Goal: Transaction & Acquisition: Purchase product/service

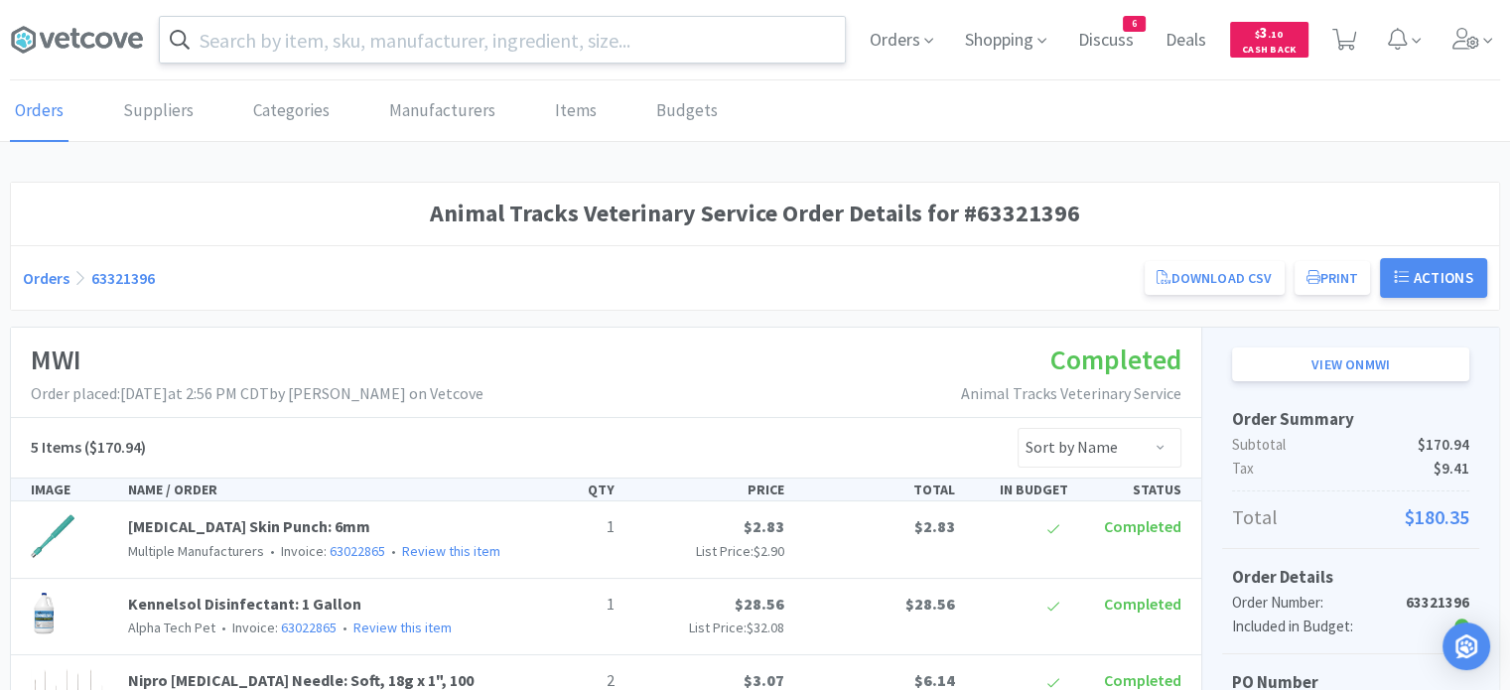
click at [515, 34] on input "text" at bounding box center [502, 40] width 685 height 46
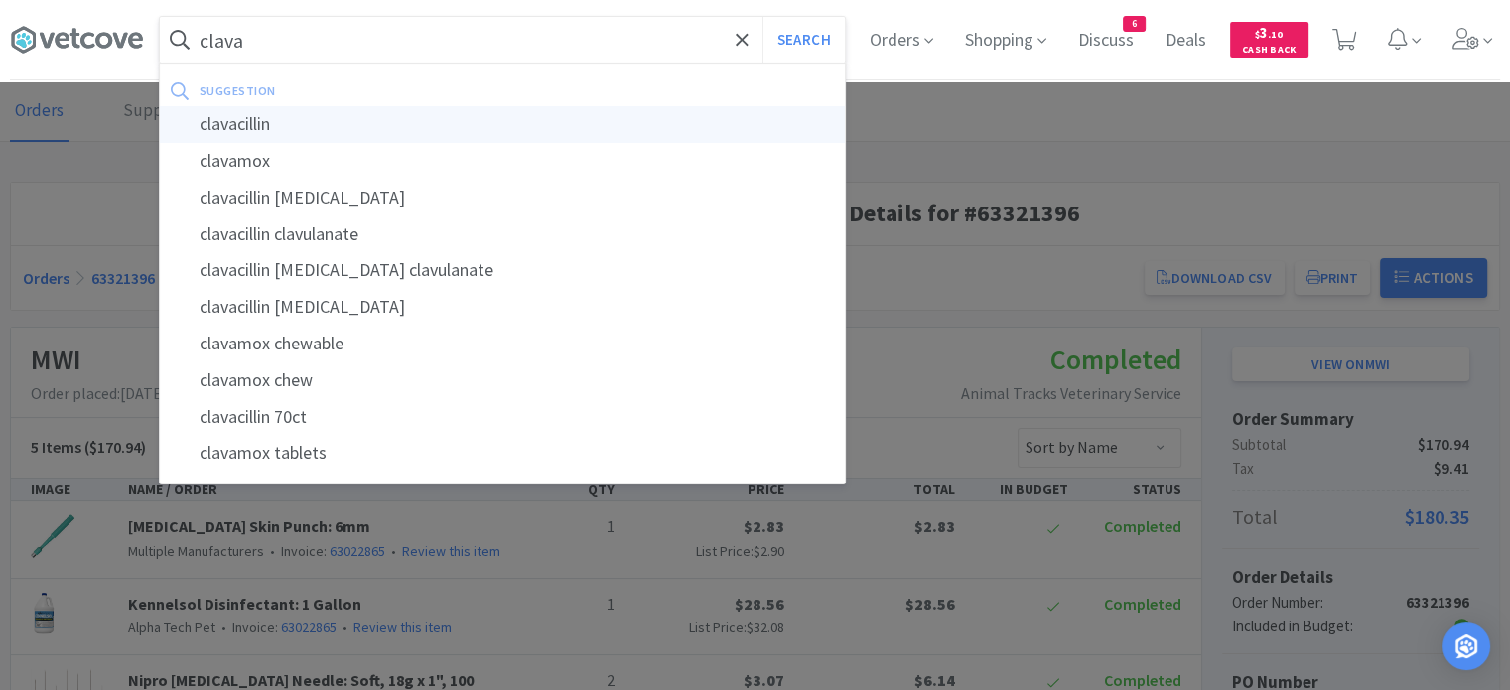
type input "clavacillin"
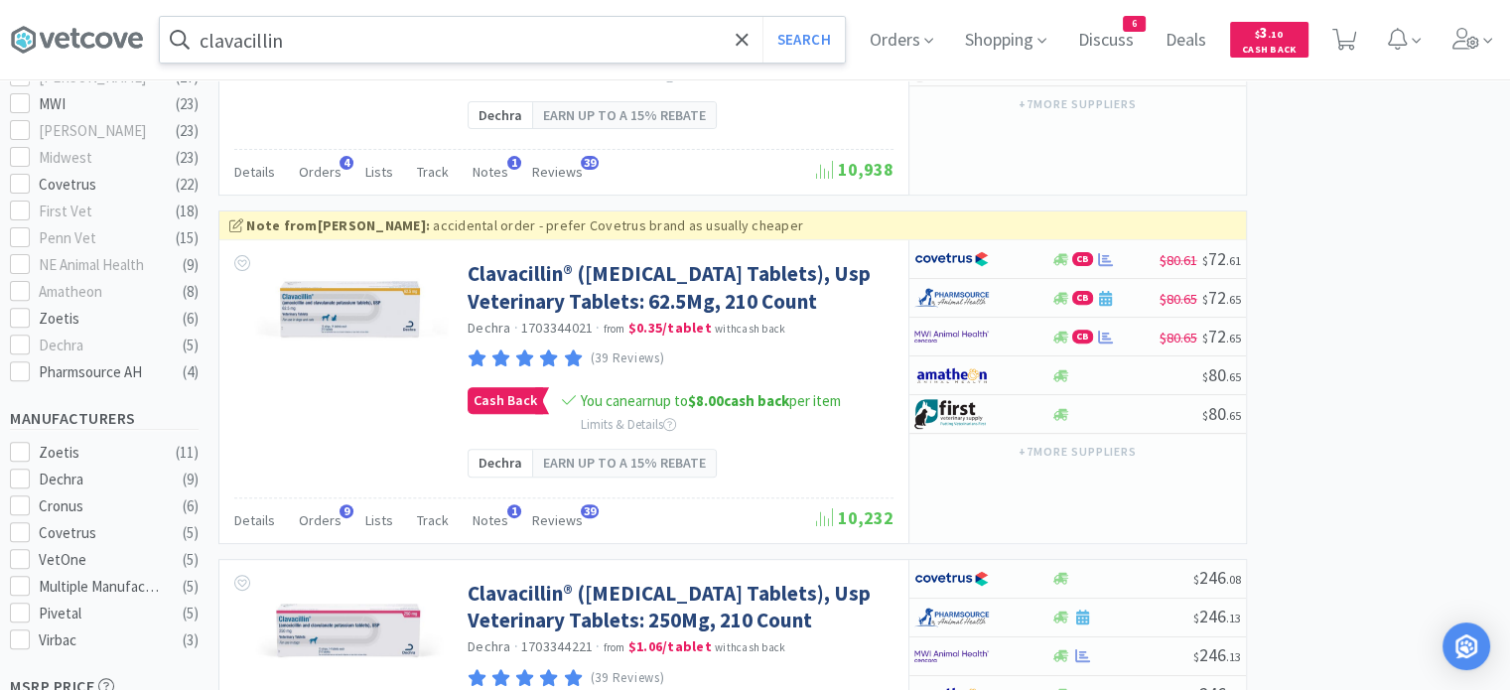
scroll to position [645, 0]
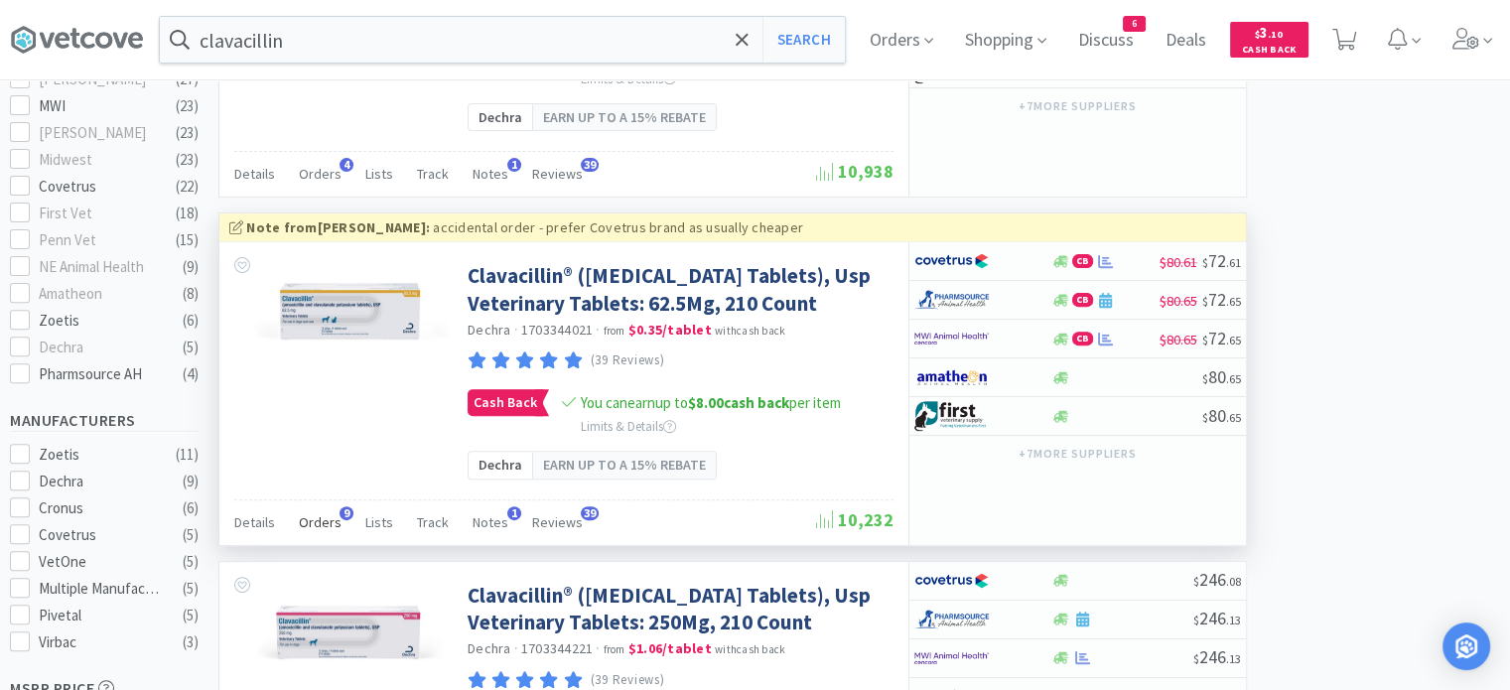
click at [322, 531] on span "Orders" at bounding box center [320, 522] width 43 height 18
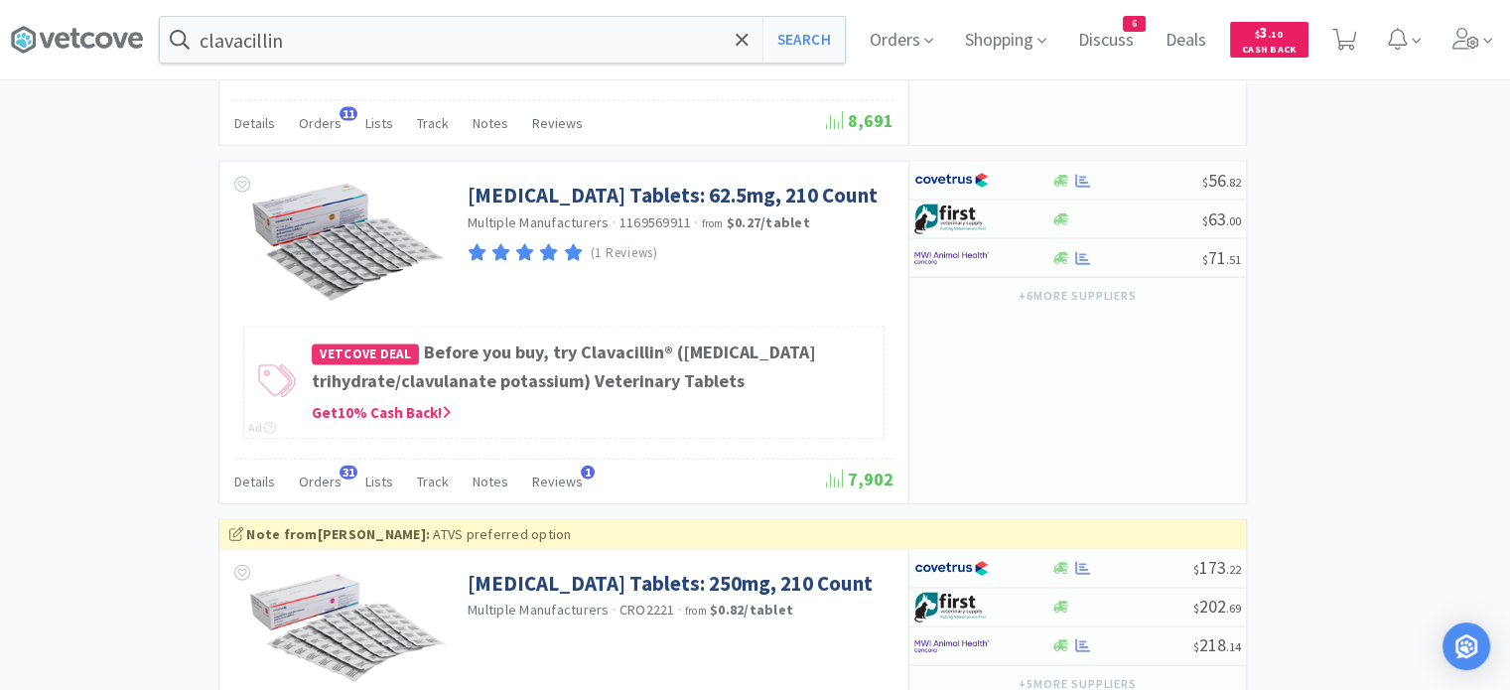
scroll to position [4591, 0]
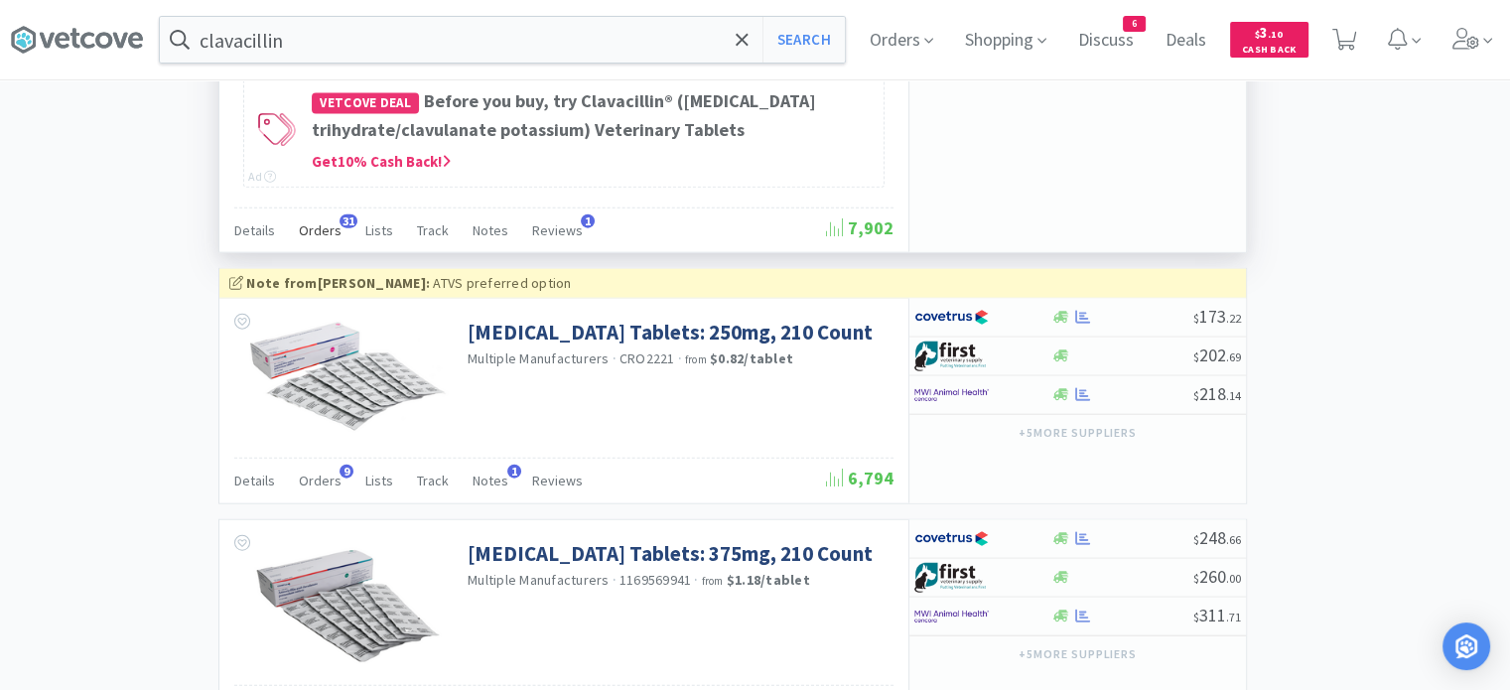
click at [332, 239] on span "Orders" at bounding box center [320, 230] width 43 height 18
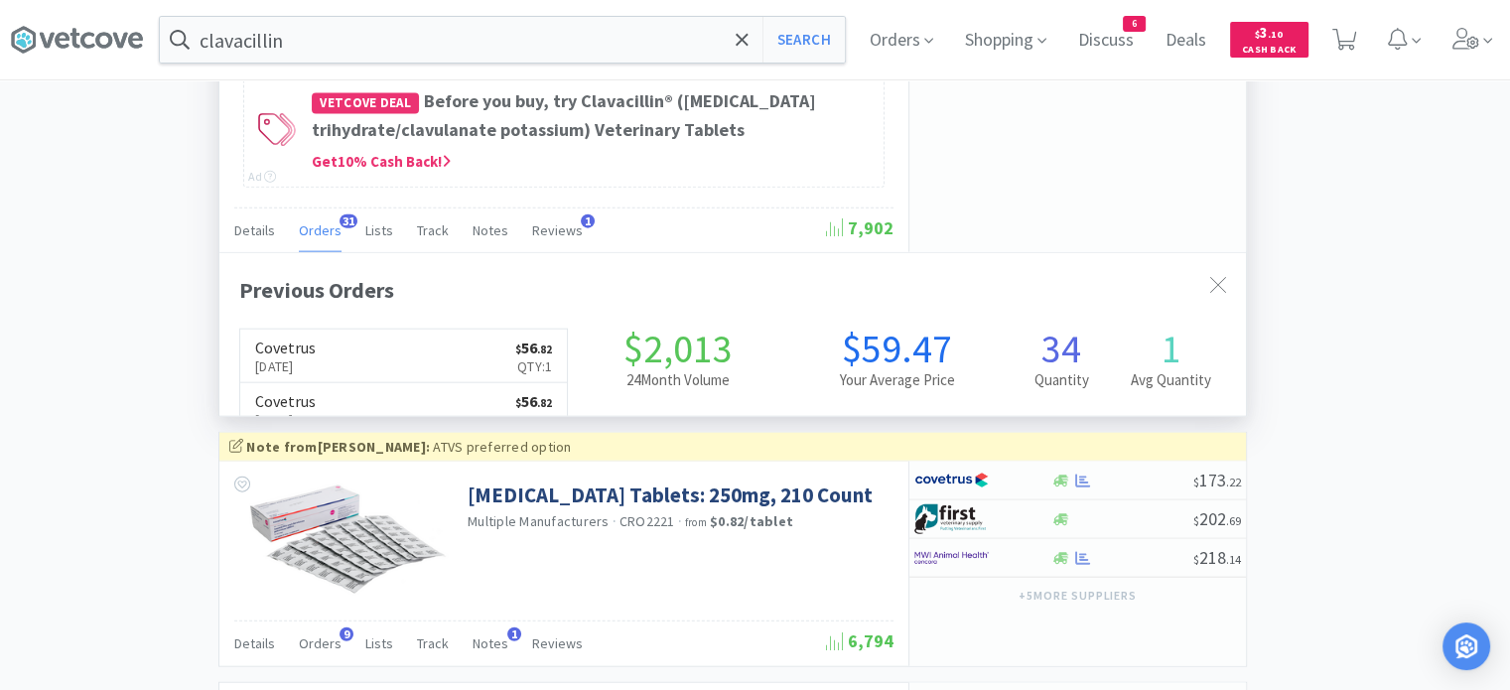
scroll to position [532, 1027]
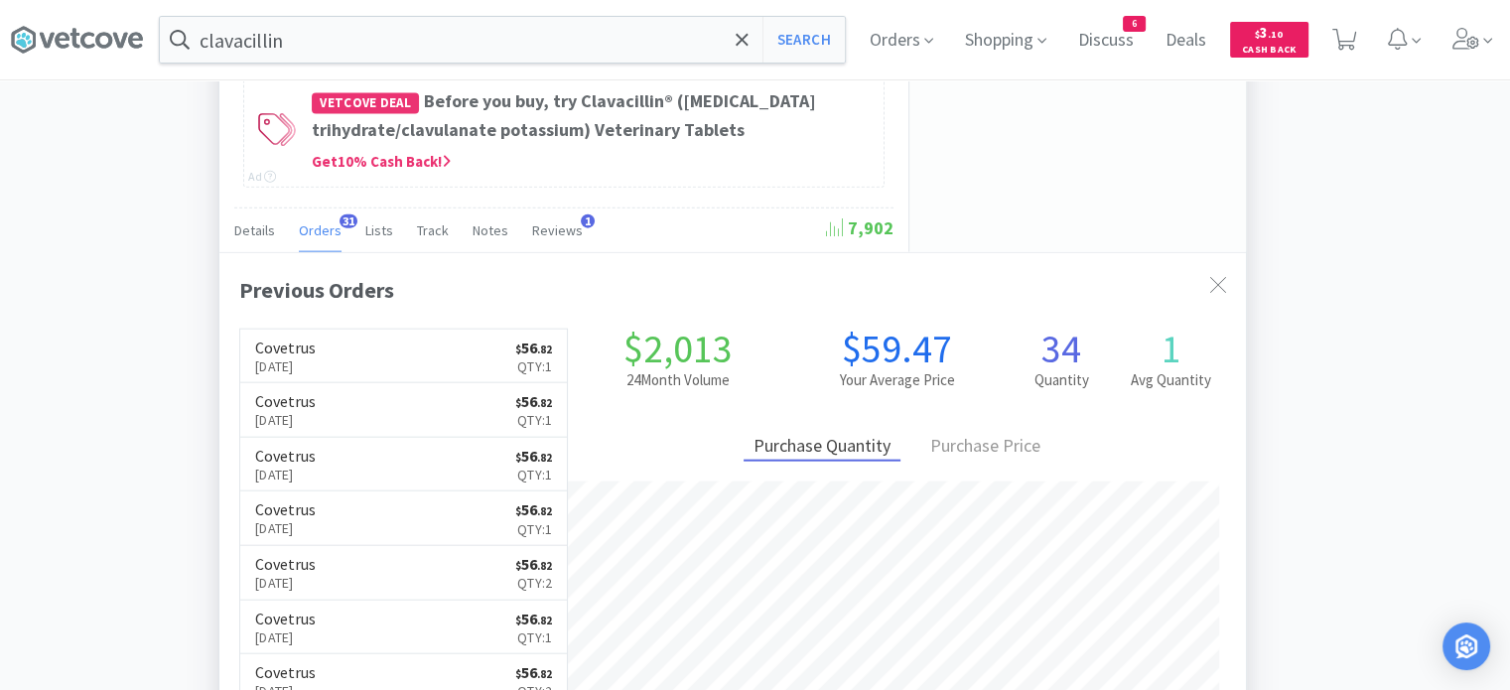
click at [332, 239] on span "Orders" at bounding box center [320, 230] width 43 height 18
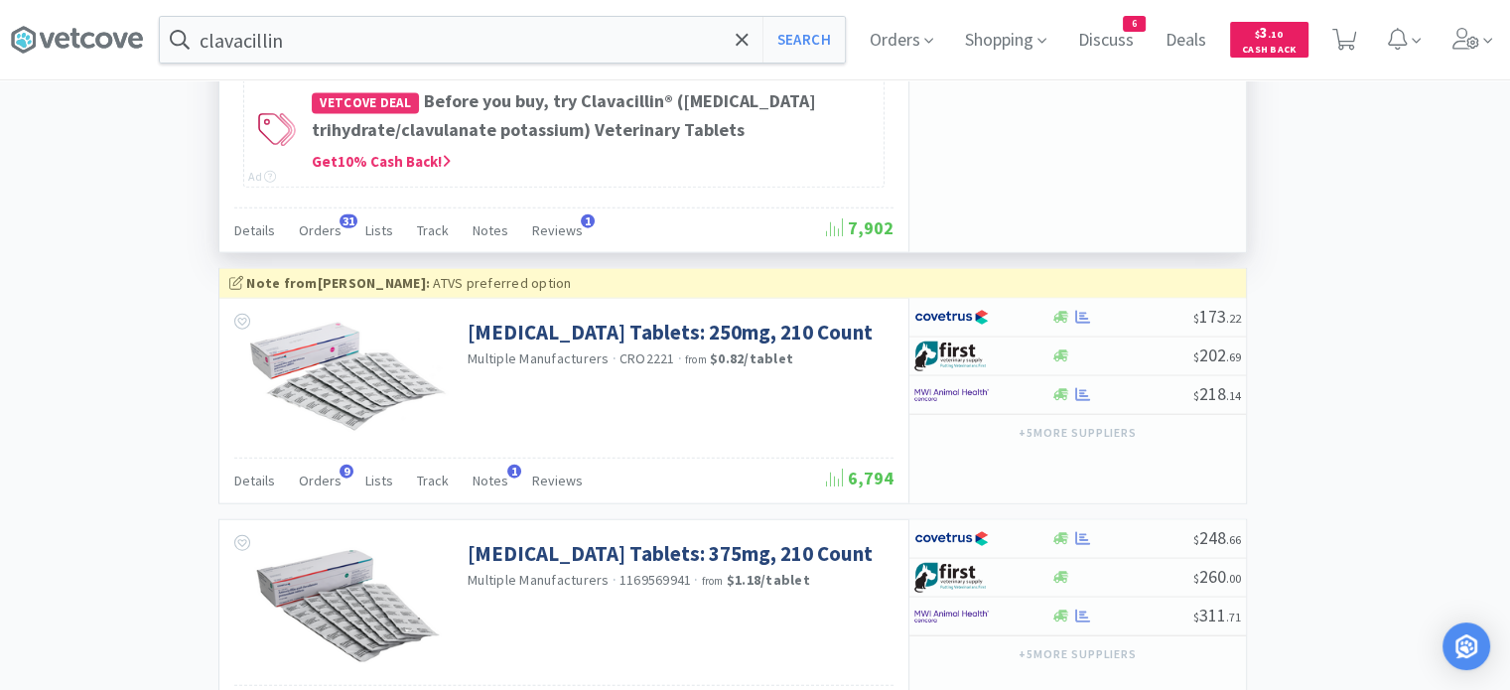
select select "1"
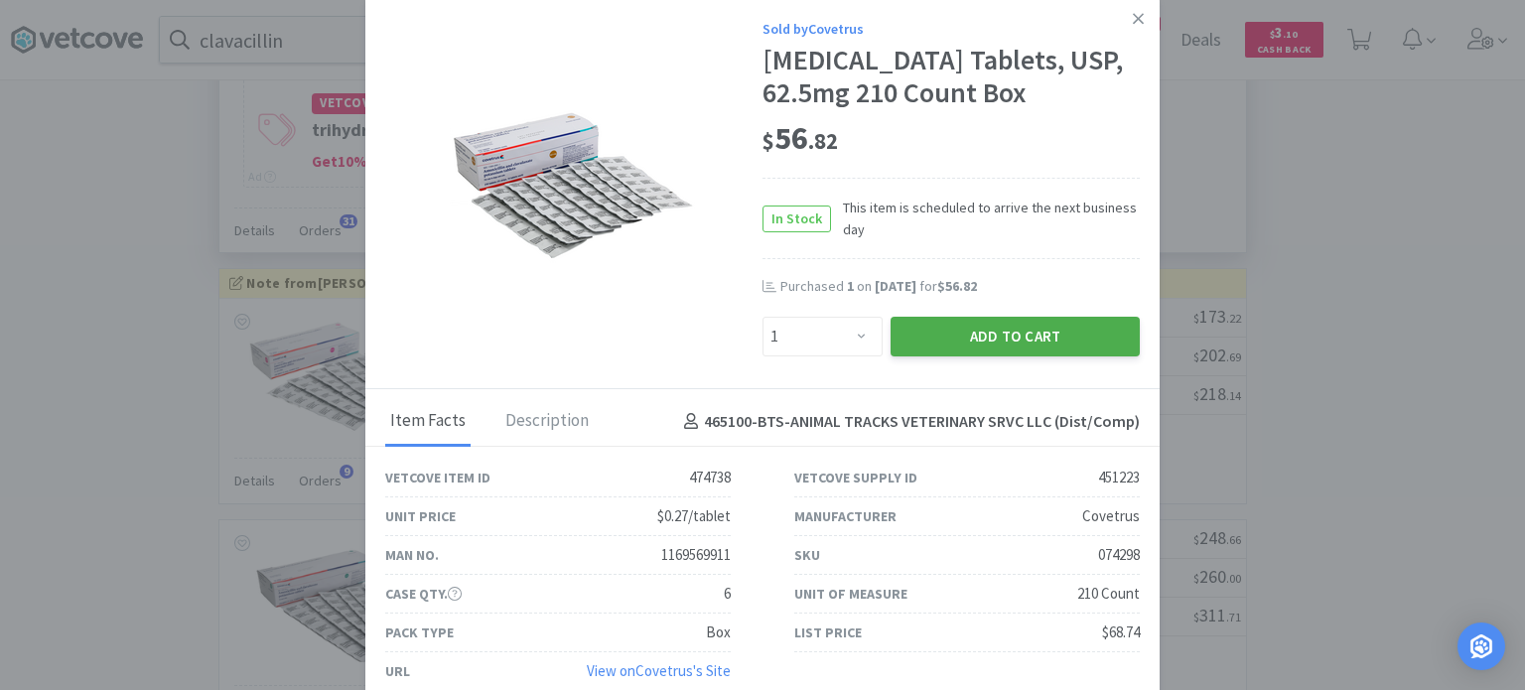
click at [1039, 356] on button "Add to Cart" at bounding box center [1015, 337] width 249 height 40
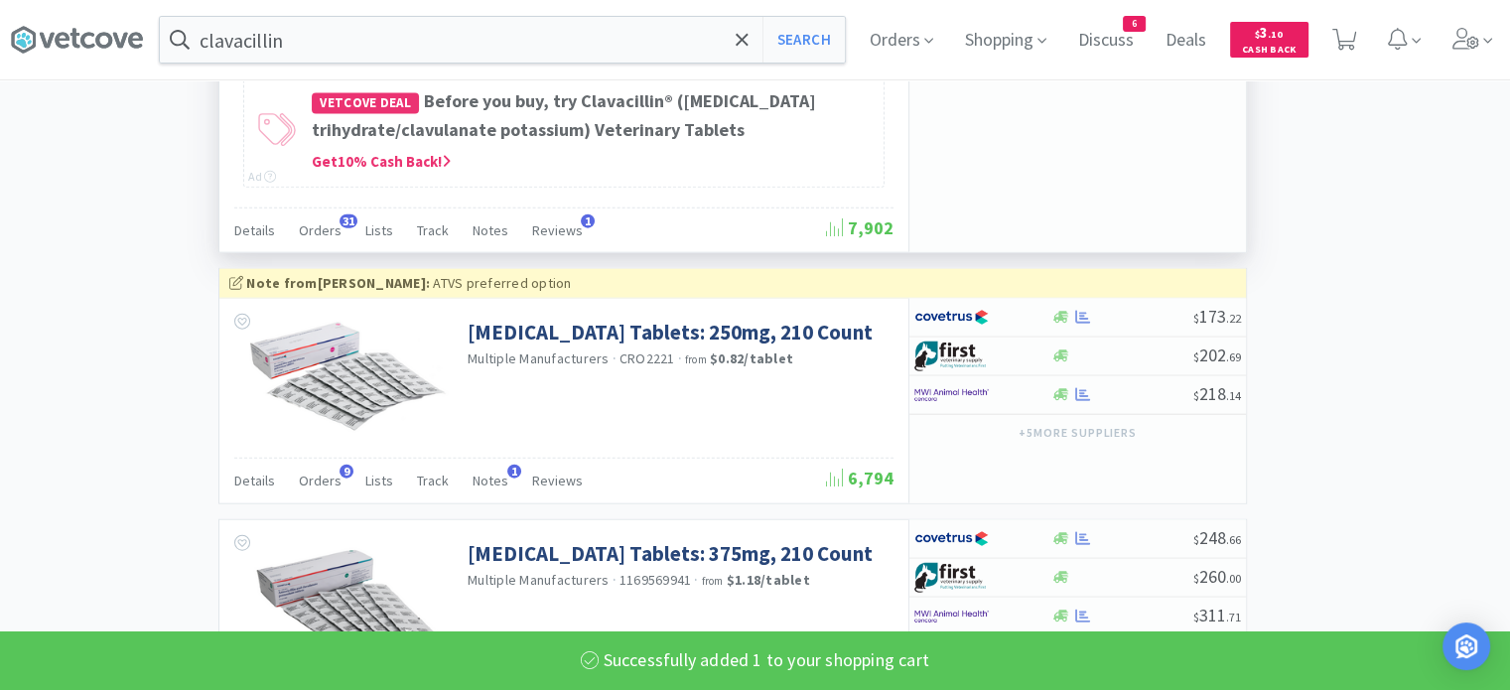
scroll to position [992229, 991734]
select select "1"
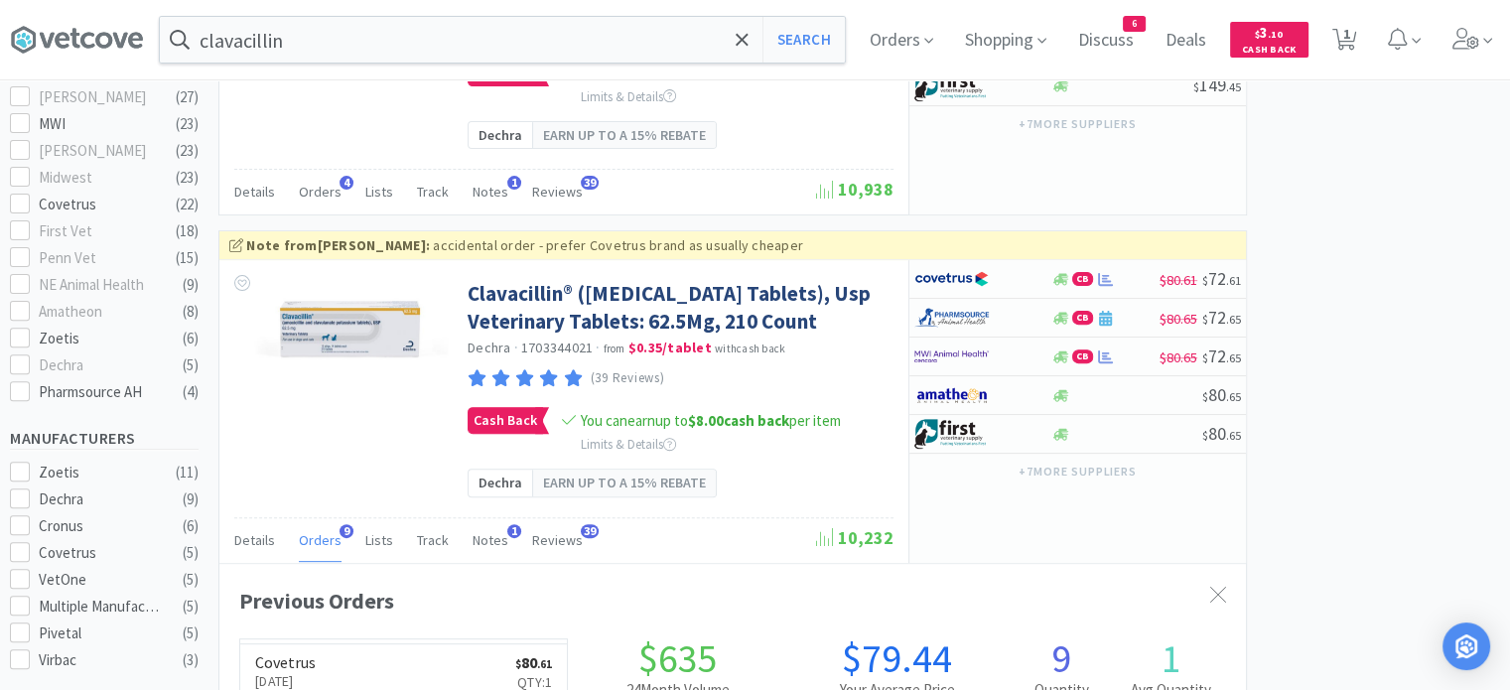
scroll to position [631, 0]
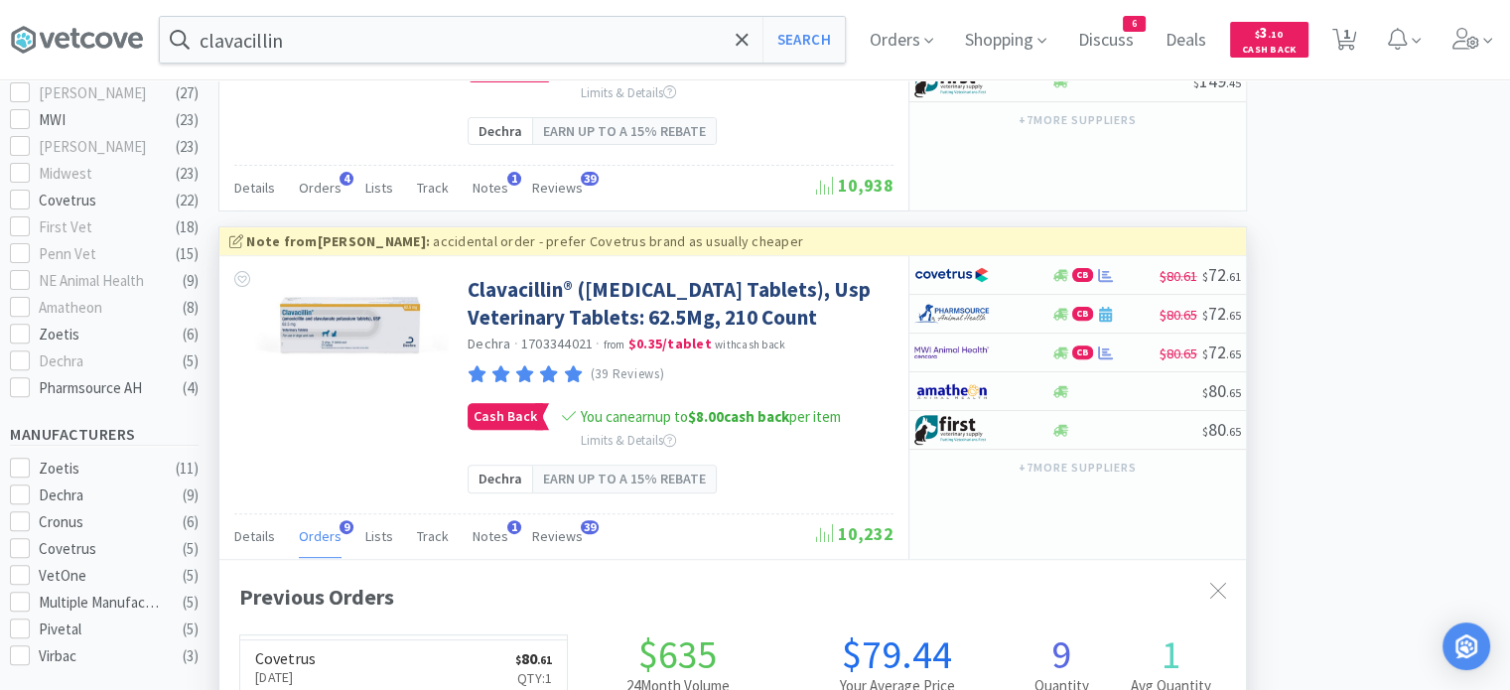
click at [309, 545] on span "Orders" at bounding box center [320, 536] width 43 height 18
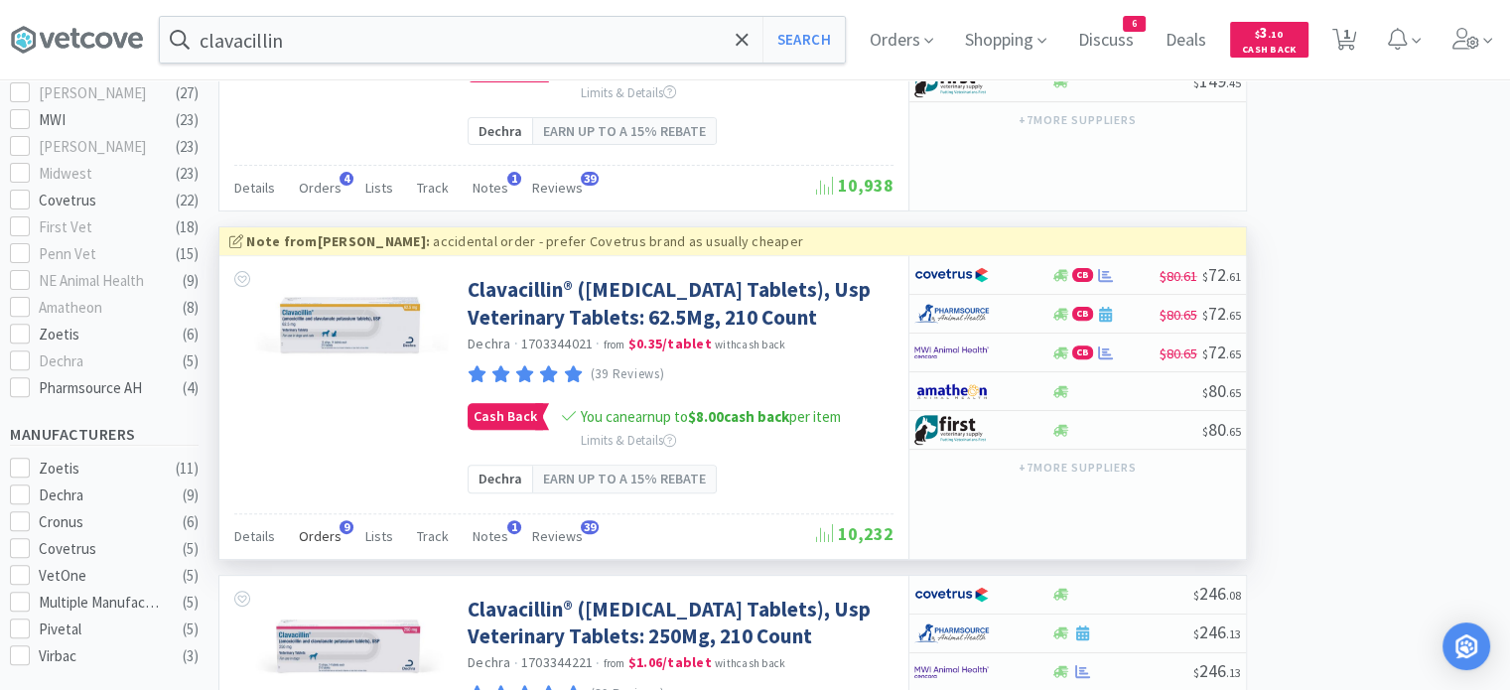
click at [309, 545] on span "Orders" at bounding box center [320, 536] width 43 height 18
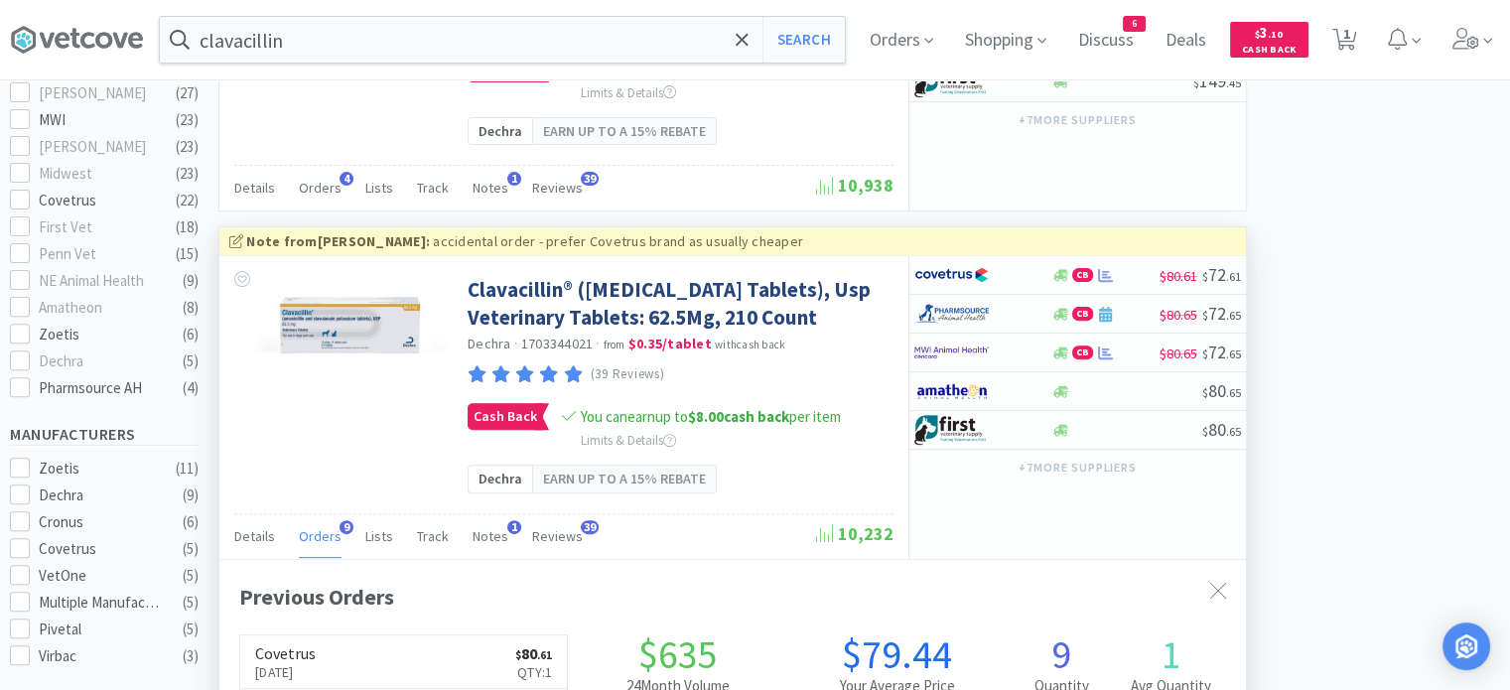
scroll to position [862, 0]
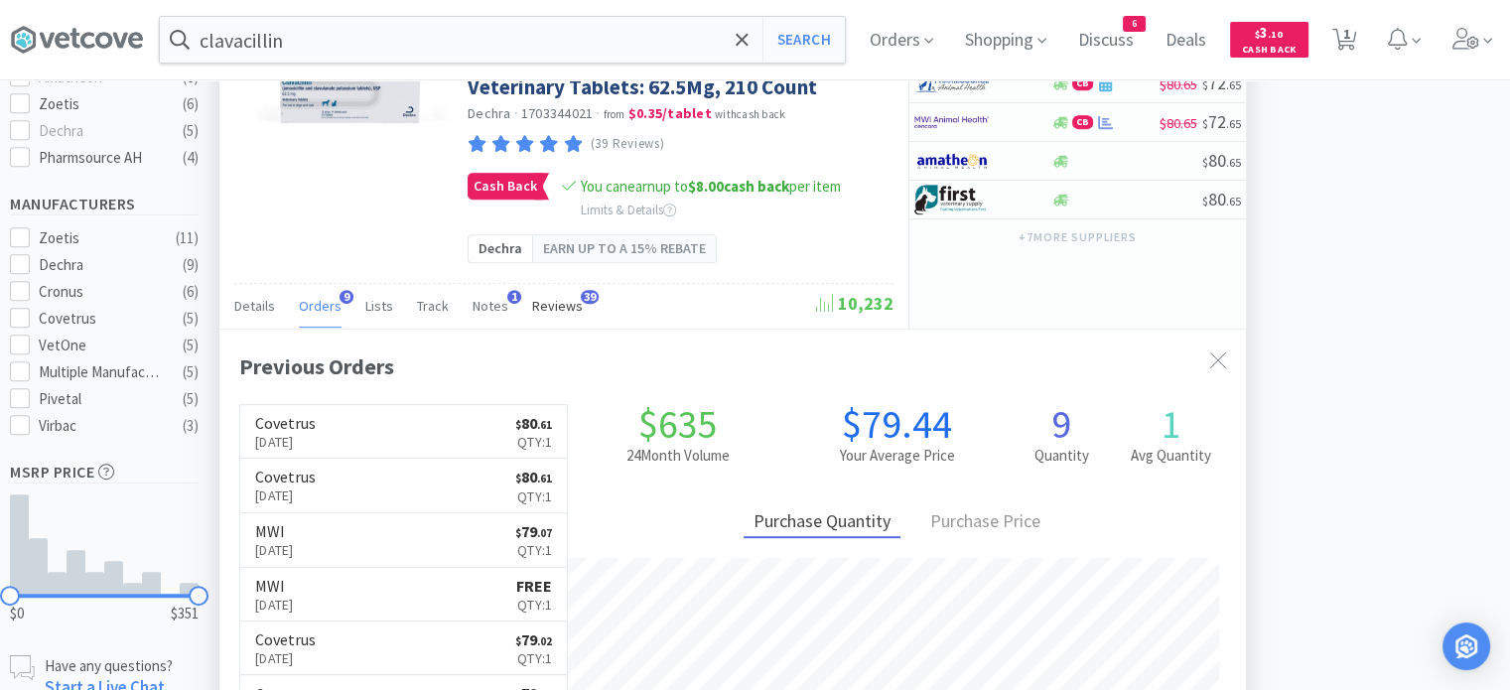
click at [536, 315] on span "Reviews" at bounding box center [557, 306] width 51 height 18
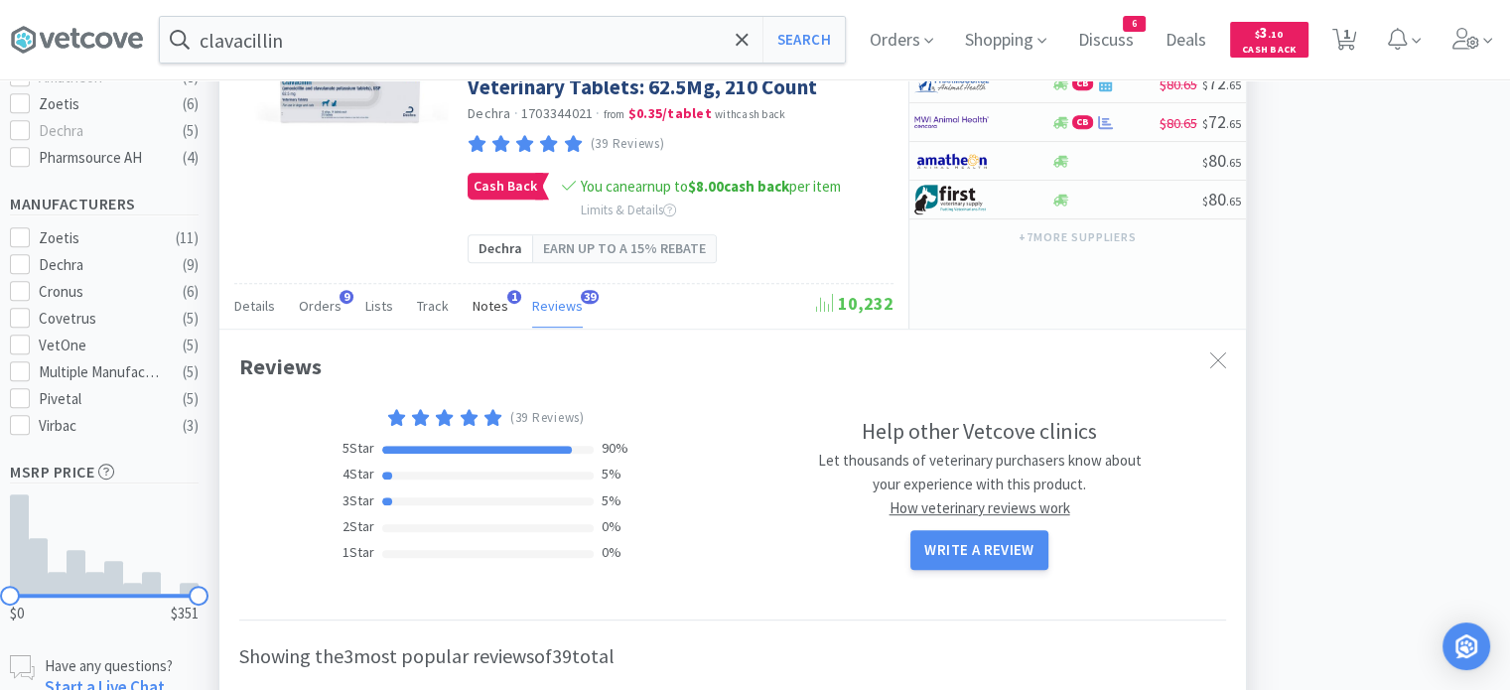
click at [476, 315] on span "Notes" at bounding box center [491, 306] width 36 height 18
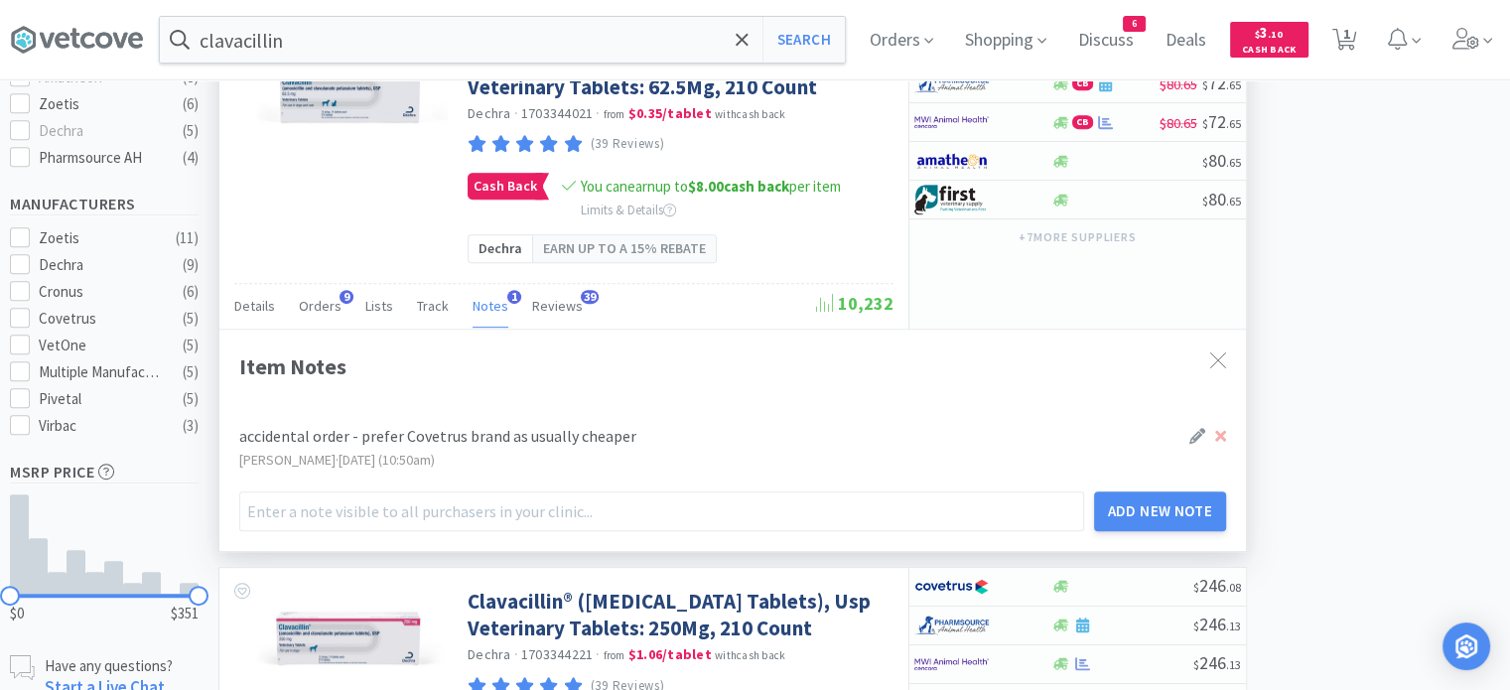
click at [1199, 444] on icon at bounding box center [1197, 436] width 16 height 16
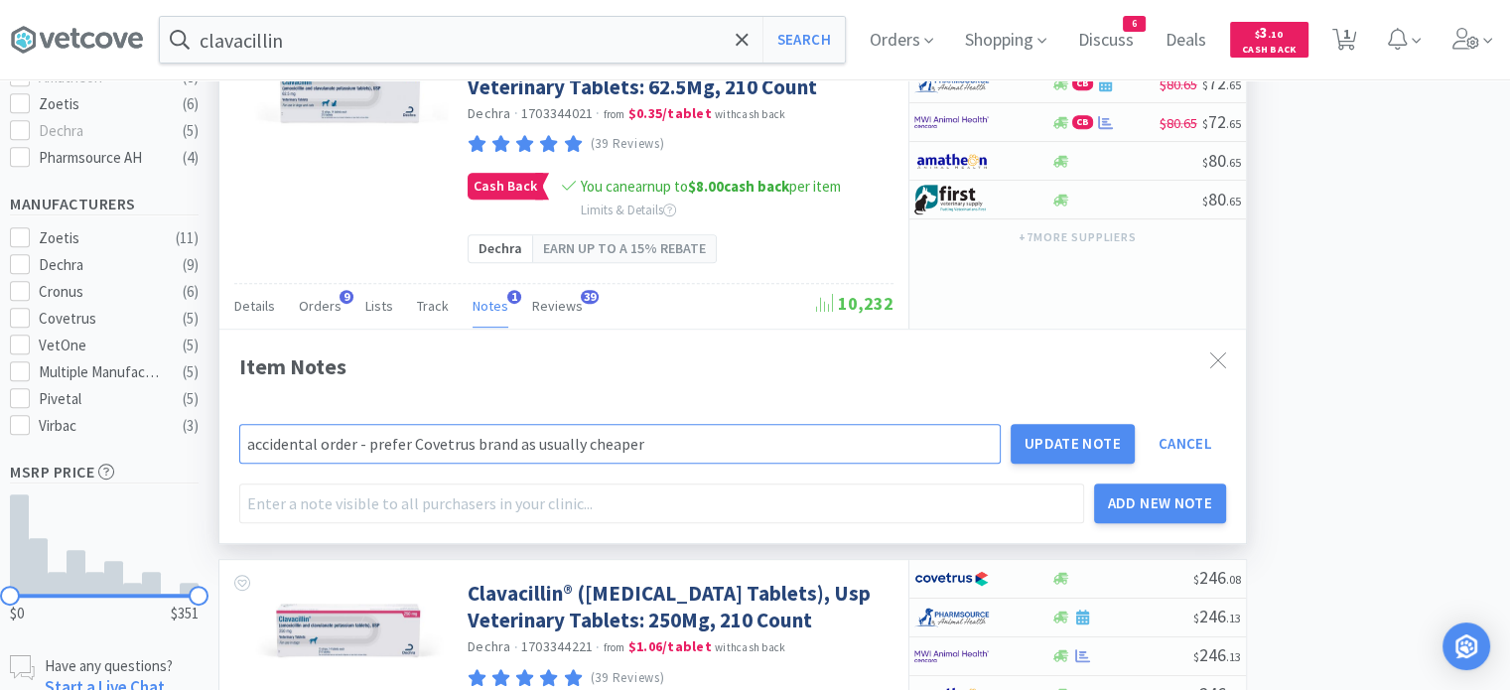
click at [246, 464] on input "accidental order - prefer Covetrus brand as usually cheaper" at bounding box center [619, 444] width 761 height 40
click at [547, 464] on input "[PERSON_NAME] DO NOT ORDER THIS! accidental order - prefer Covetrus brand as us…" at bounding box center [619, 444] width 761 height 40
click at [726, 464] on input "[PERSON_NAME] DO NOT ORDER THIS!! Prefer Covetrus brand as usually cheaper" at bounding box center [619, 444] width 761 height 40
type input "[PERSON_NAME] DO NOT ORDER THIS!! Prefer Covetrus brand as usually cheaper."
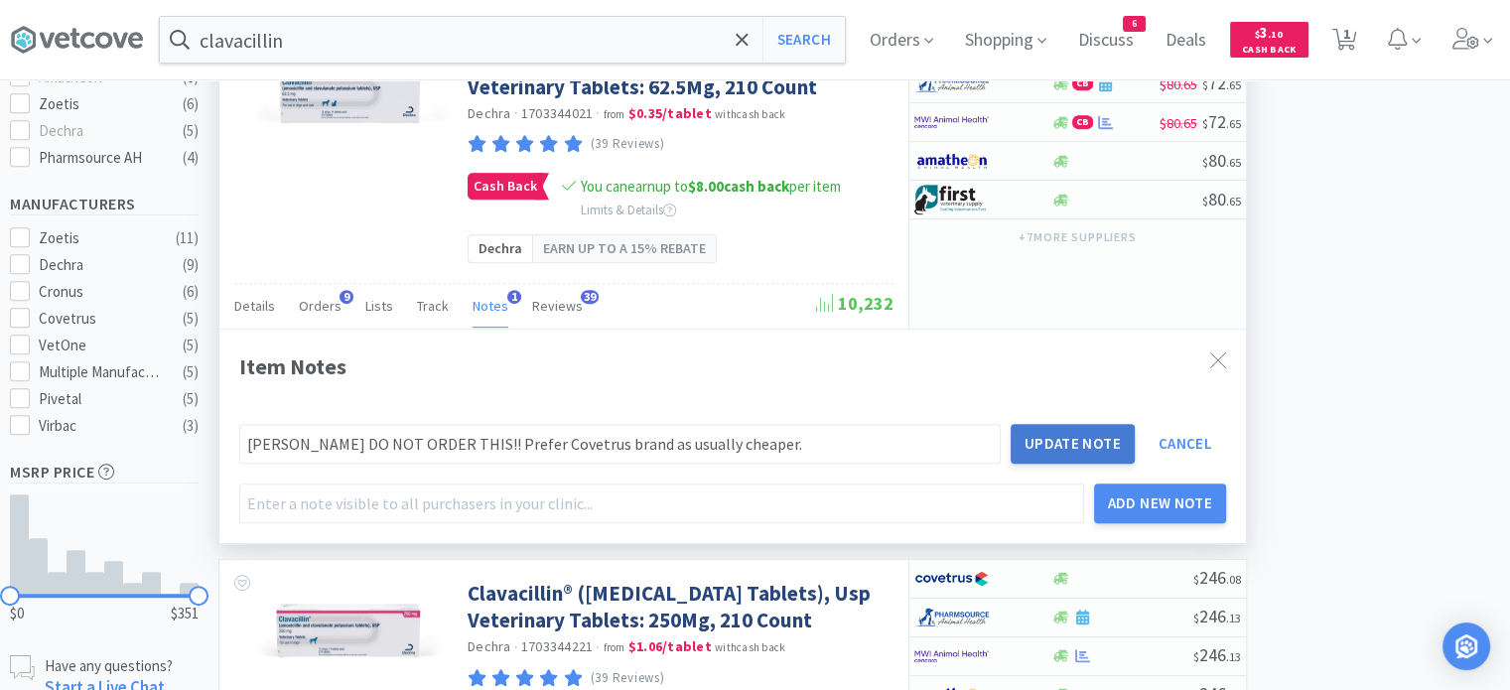
click at [1065, 464] on button "Update Note" at bounding box center [1073, 444] width 124 height 40
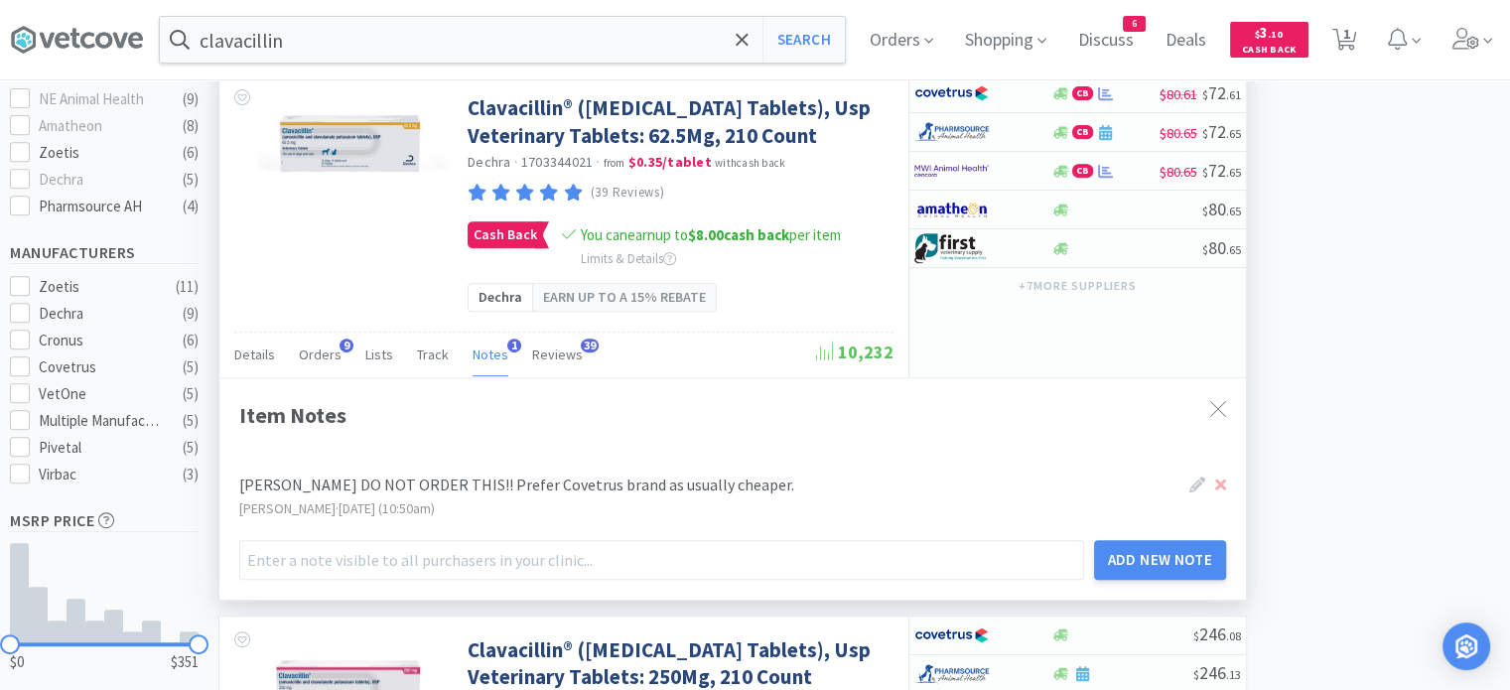
scroll to position [830, 0]
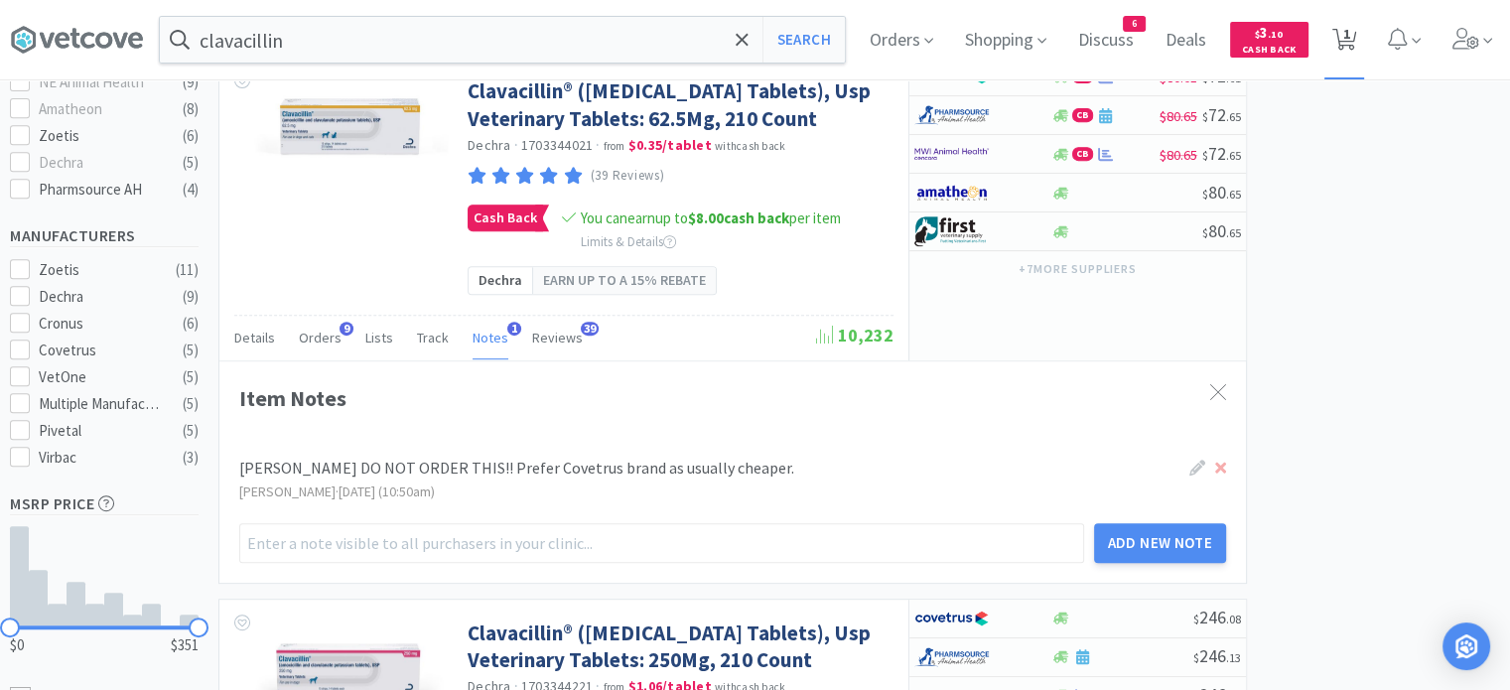
click at [1352, 37] on icon at bounding box center [1344, 40] width 25 height 22
select select "1"
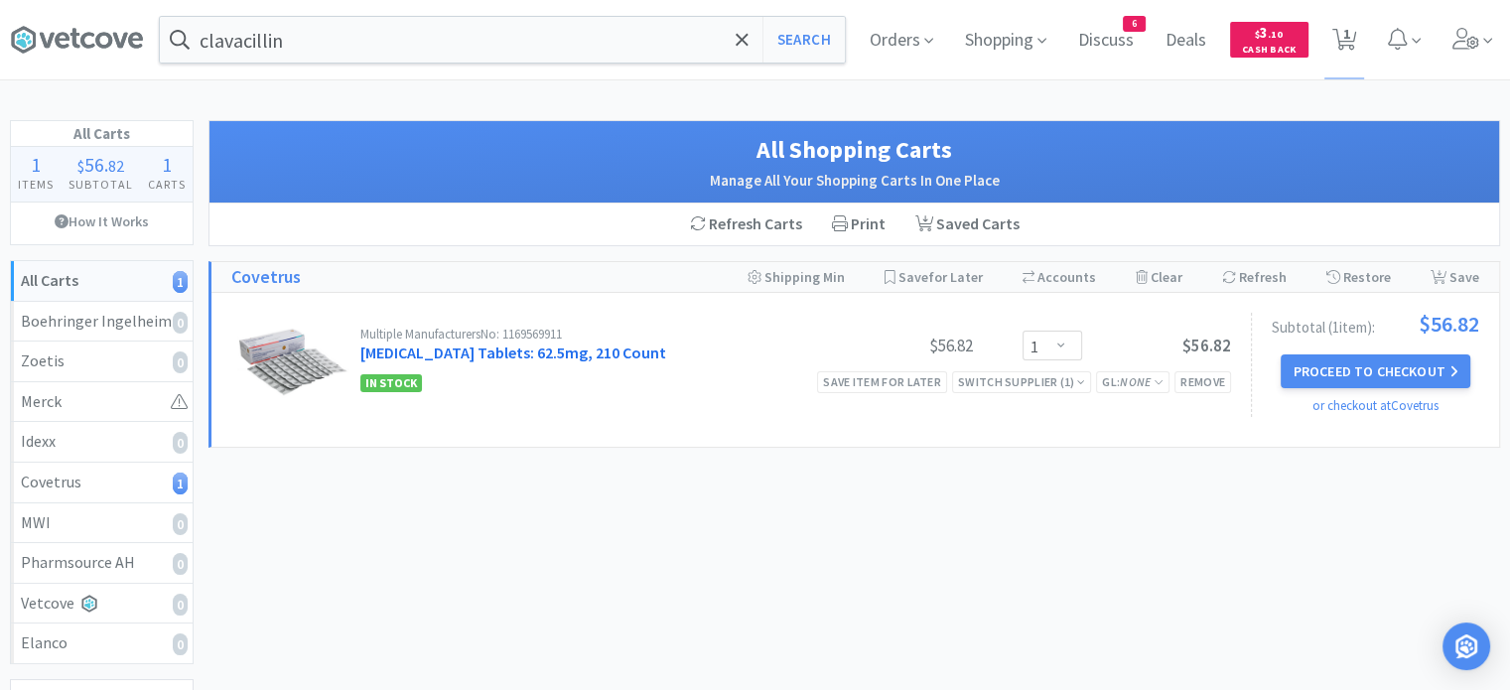
click at [487, 350] on link "[MEDICAL_DATA] Tablets: 62.5mg, 210 Count" at bounding box center [513, 353] width 306 height 20
